Goal: Navigation & Orientation: Find specific page/section

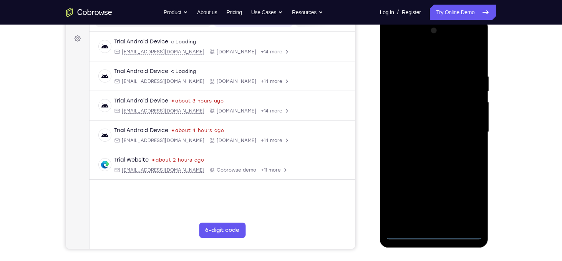
click at [436, 236] on div at bounding box center [433, 132] width 97 height 215
click at [473, 194] on div at bounding box center [433, 132] width 97 height 215
click at [393, 43] on div at bounding box center [433, 132] width 97 height 215
click at [463, 130] on div at bounding box center [433, 132] width 97 height 215
click at [424, 147] on div at bounding box center [433, 132] width 97 height 215
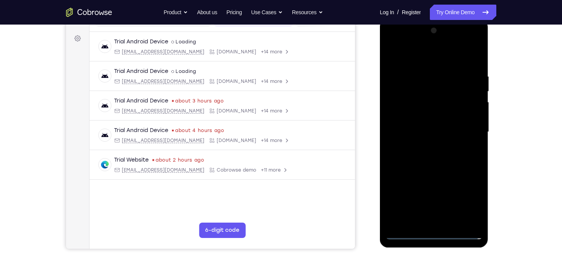
click at [437, 123] on div at bounding box center [433, 132] width 97 height 215
click at [421, 120] on div at bounding box center [433, 132] width 97 height 215
click at [420, 132] on div at bounding box center [433, 132] width 97 height 215
click at [428, 159] on div at bounding box center [433, 132] width 97 height 215
click at [435, 156] on div at bounding box center [433, 132] width 97 height 215
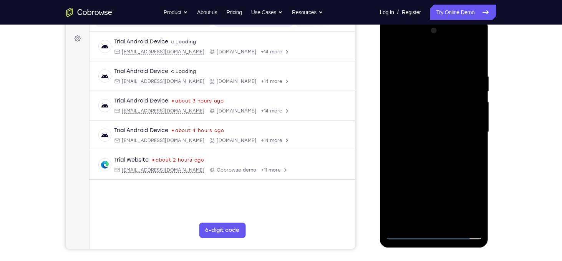
drag, startPoint x: 418, startPoint y: 52, endPoint x: 532, endPoint y: 53, distance: 114.0
click at [489, 53] on html "Online web based iOS Simulators and Android Emulators. Run iPhone, iPad, Mobile…" at bounding box center [434, 134] width 109 height 230
click at [476, 68] on div at bounding box center [433, 132] width 97 height 215
click at [450, 221] on div at bounding box center [433, 132] width 97 height 215
click at [436, 174] on div at bounding box center [433, 132] width 97 height 215
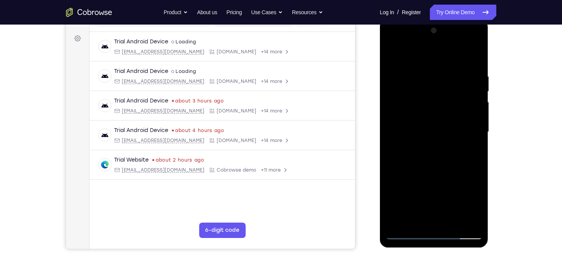
click at [434, 164] on div at bounding box center [433, 132] width 97 height 215
click at [404, 236] on div at bounding box center [433, 132] width 97 height 215
click at [392, 54] on div at bounding box center [433, 132] width 97 height 215
click at [403, 158] on div at bounding box center [433, 132] width 97 height 215
click at [431, 74] on div at bounding box center [433, 132] width 97 height 215
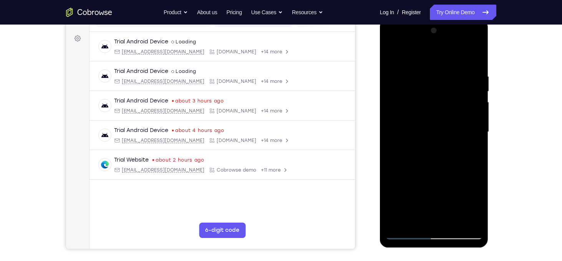
drag, startPoint x: 432, startPoint y: 89, endPoint x: 435, endPoint y: 155, distance: 65.7
click at [435, 155] on div at bounding box center [433, 132] width 97 height 215
drag, startPoint x: 443, startPoint y: 175, endPoint x: 458, endPoint y: 102, distance: 74.5
click at [458, 102] on div at bounding box center [433, 132] width 97 height 215
drag, startPoint x: 434, startPoint y: 154, endPoint x: 446, endPoint y: 106, distance: 50.1
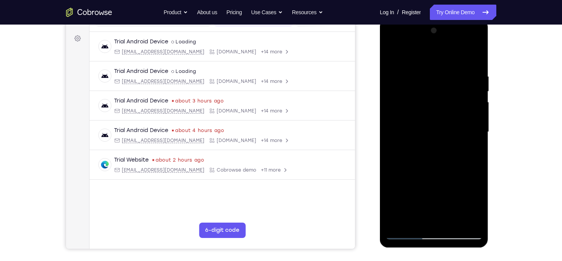
click at [446, 106] on div at bounding box center [433, 132] width 97 height 215
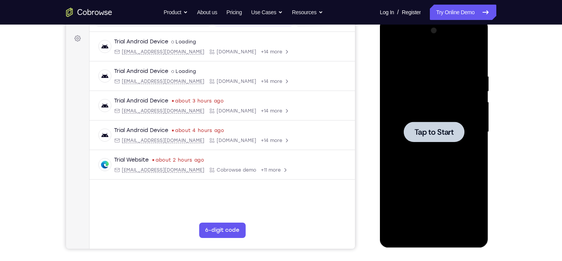
click at [411, 145] on div at bounding box center [433, 132] width 97 height 215
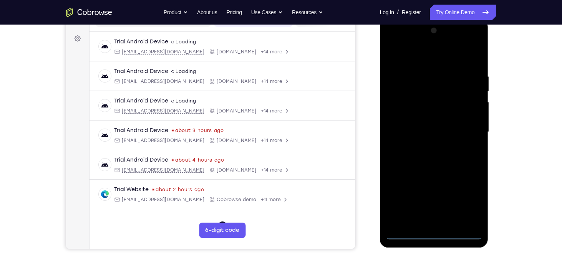
click at [434, 236] on div at bounding box center [433, 132] width 97 height 215
click at [469, 203] on div at bounding box center [433, 132] width 97 height 215
click at [403, 46] on div at bounding box center [433, 132] width 97 height 215
click at [468, 128] on div at bounding box center [433, 132] width 97 height 215
click at [427, 145] on div at bounding box center [433, 132] width 97 height 215
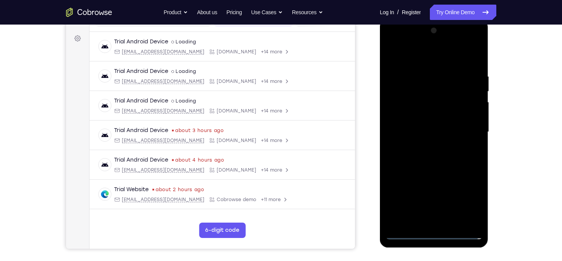
click at [433, 127] on div at bounding box center [433, 132] width 97 height 215
click at [397, 115] on div at bounding box center [433, 132] width 97 height 215
click at [410, 137] on div at bounding box center [433, 132] width 97 height 215
click at [442, 160] on div at bounding box center [433, 132] width 97 height 215
click at [442, 155] on div at bounding box center [433, 132] width 97 height 215
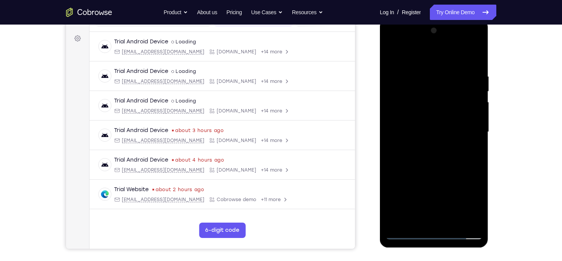
drag, startPoint x: 419, startPoint y: 60, endPoint x: 503, endPoint y: 46, distance: 85.1
click at [489, 46] on html "Online web based iOS Simulators and Android Emulators. Run iPhone, iPad, Mobile…" at bounding box center [434, 134] width 109 height 230
click at [475, 64] on div at bounding box center [433, 132] width 97 height 215
drag, startPoint x: 441, startPoint y: 169, endPoint x: 452, endPoint y: 116, distance: 54.0
click at [452, 116] on div at bounding box center [433, 132] width 97 height 215
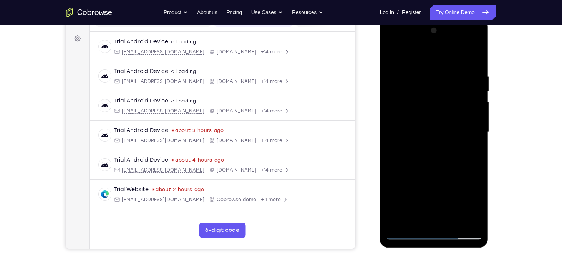
drag, startPoint x: 459, startPoint y: 154, endPoint x: 450, endPoint y: 185, distance: 32.7
click at [450, 185] on div at bounding box center [433, 132] width 97 height 215
click at [397, 221] on div at bounding box center [433, 132] width 97 height 215
click at [450, 221] on div at bounding box center [433, 132] width 97 height 215
click at [432, 177] on div at bounding box center [433, 132] width 97 height 215
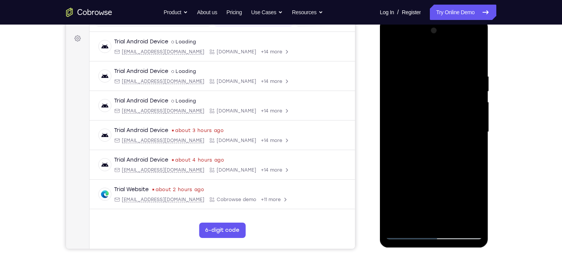
click at [418, 161] on div at bounding box center [433, 132] width 97 height 215
click at [403, 216] on div at bounding box center [433, 132] width 97 height 215
